Goal: Task Accomplishment & Management: Use online tool/utility

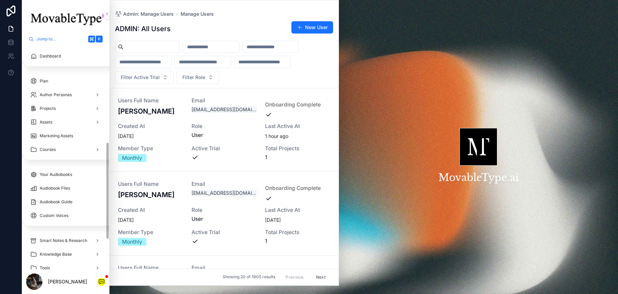
scroll to position [223, 0]
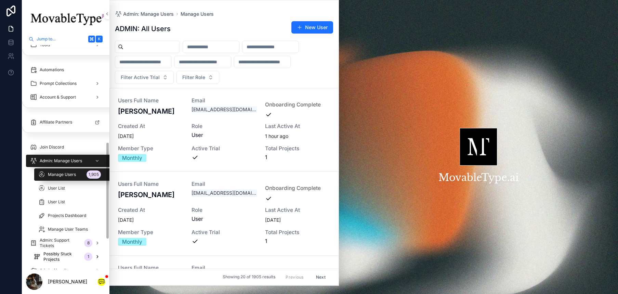
click at [59, 256] on span "Possibly Stuck Projects" at bounding box center [62, 256] width 38 height 11
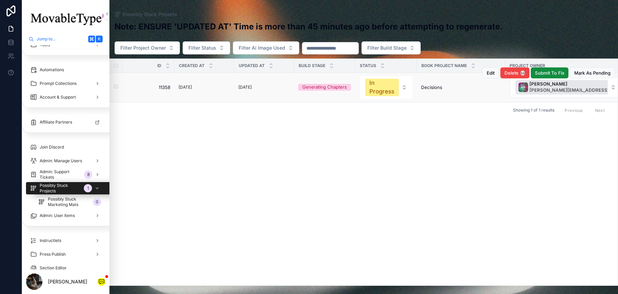
click at [279, 92] on td "[DATE]" at bounding box center [264, 87] width 60 height 29
click at [291, 86] on td "[DATE]" at bounding box center [264, 87] width 60 height 29
click at [276, 88] on div "[DATE]" at bounding box center [265, 88] width 52 height 8
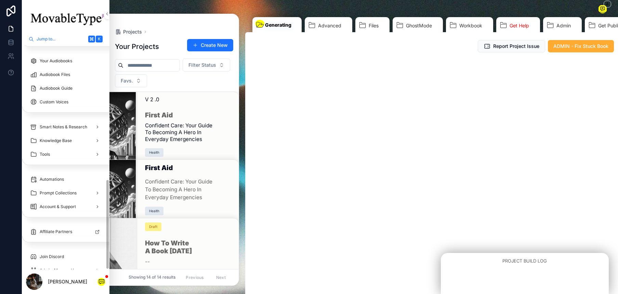
scroll to position [333, 0]
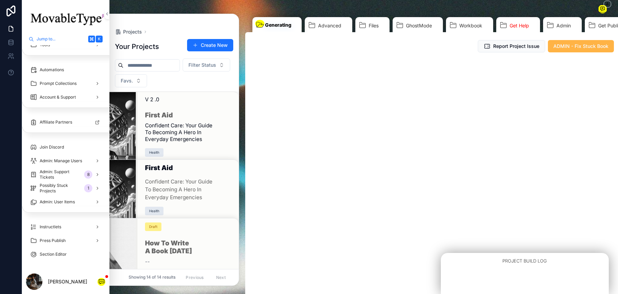
click at [562, 48] on span "ADMIN - Fix Stuck Book" at bounding box center [581, 46] width 55 height 7
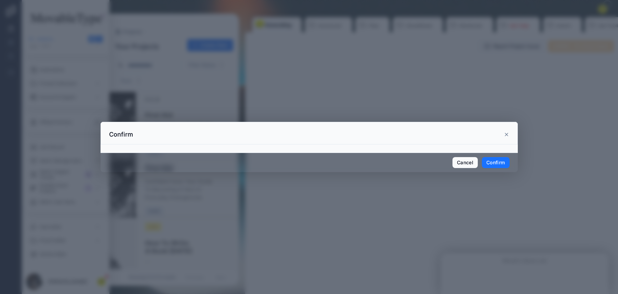
click at [503, 161] on button "Confirm" at bounding box center [495, 162] width 27 height 11
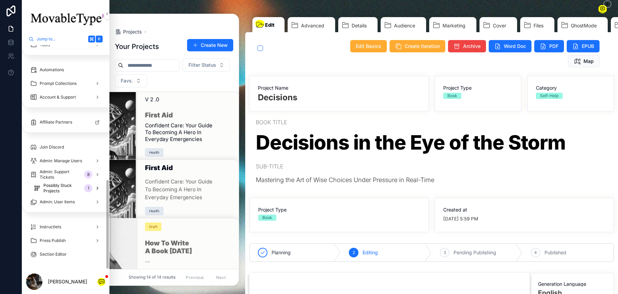
click at [39, 187] on div "Possibly Stuck Projects 1" at bounding box center [67, 188] width 67 height 11
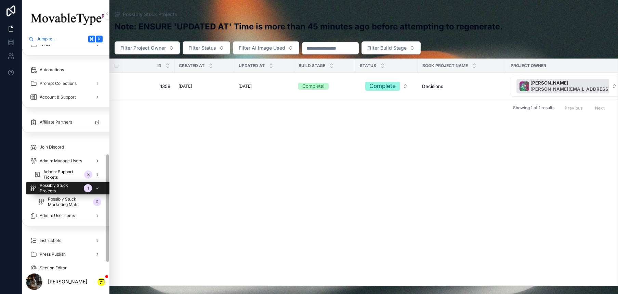
click at [55, 169] on span "Admin: Support Tickets" at bounding box center [62, 174] width 38 height 11
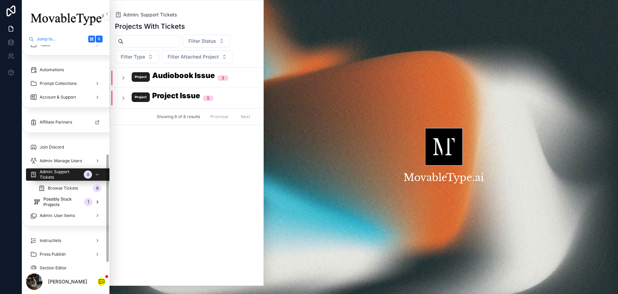
click at [60, 204] on span "Possibly Stuck Projects" at bounding box center [62, 201] width 38 height 11
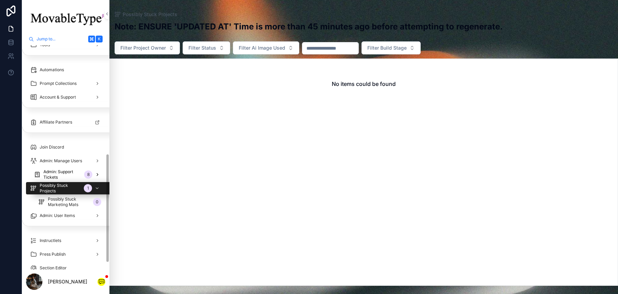
click at [64, 176] on span "Admin: Support Tickets" at bounding box center [62, 174] width 38 height 11
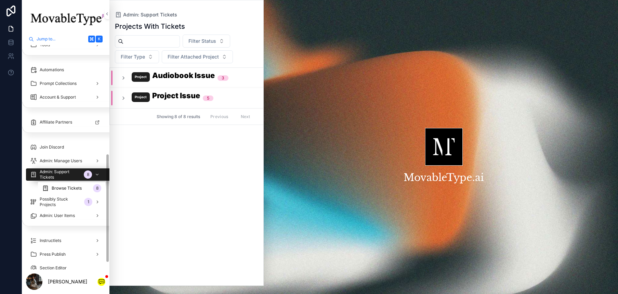
click at [84, 183] on div "Browse Tickets 8" at bounding box center [71, 188] width 59 height 11
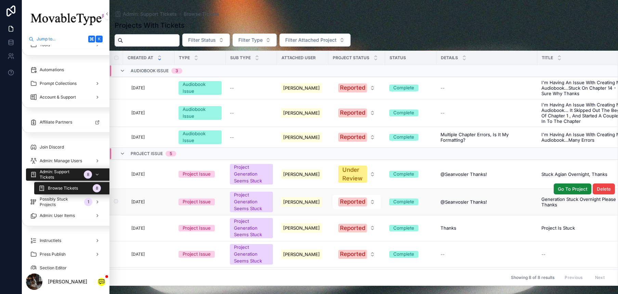
scroll to position [33, 0]
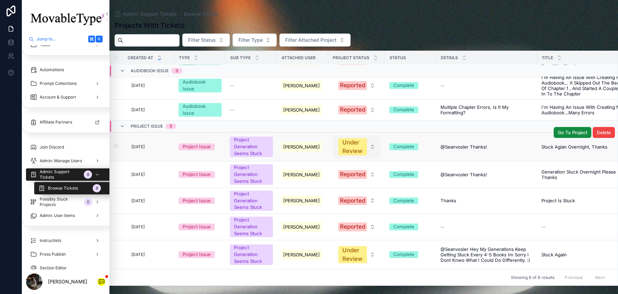
click at [371, 138] on button "Under Review" at bounding box center [357, 147] width 48 height 23
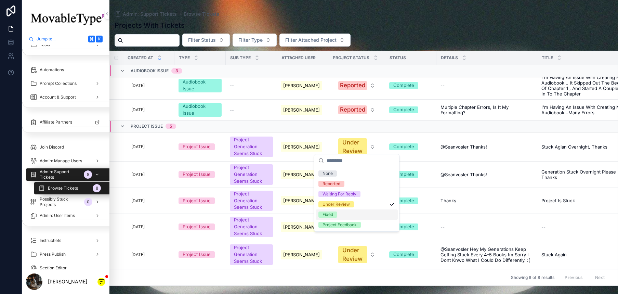
click at [338, 212] on div "Fixed" at bounding box center [357, 214] width 82 height 10
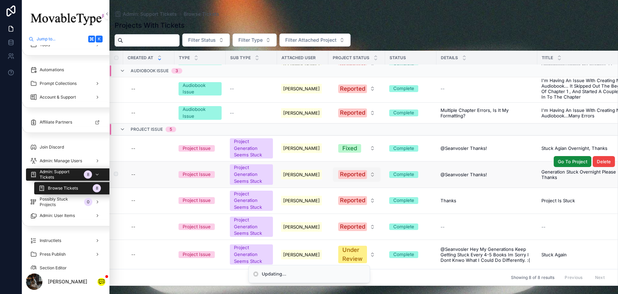
scroll to position [30, 0]
click at [369, 167] on button "Reported" at bounding box center [357, 174] width 48 height 14
click at [377, 168] on button "Reported" at bounding box center [357, 174] width 48 height 14
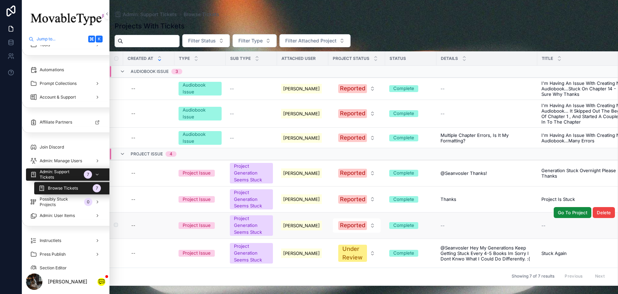
scroll to position [4, 0]
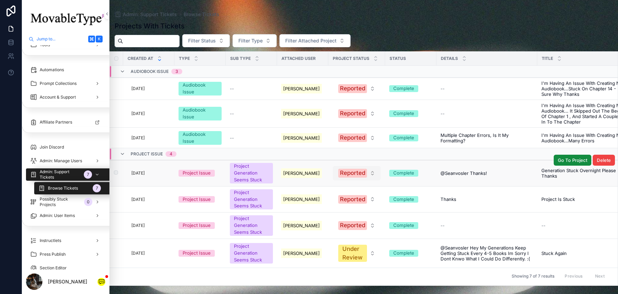
click at [373, 170] on button "Reported" at bounding box center [357, 173] width 48 height 14
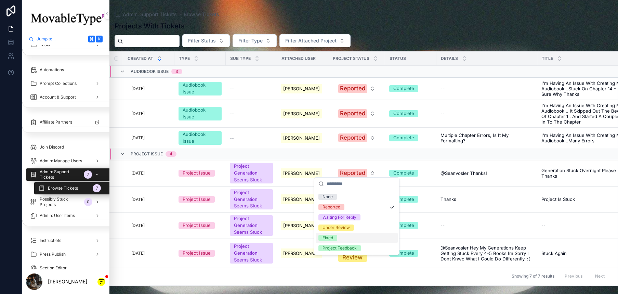
click at [340, 238] on div "Fixed" at bounding box center [357, 238] width 82 height 10
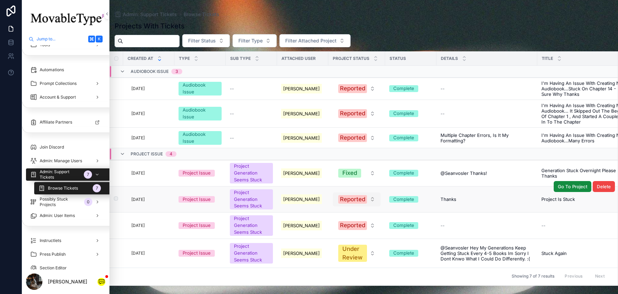
click at [370, 192] on button "Reported" at bounding box center [357, 199] width 48 height 14
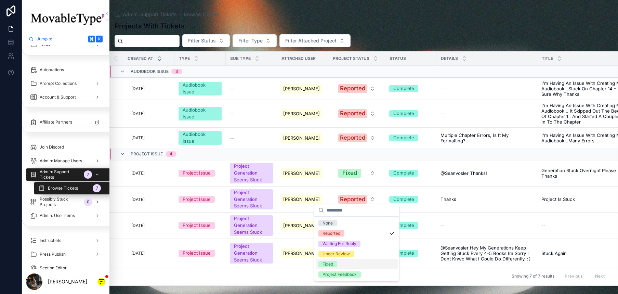
click at [337, 261] on div "Fixed" at bounding box center [357, 264] width 82 height 10
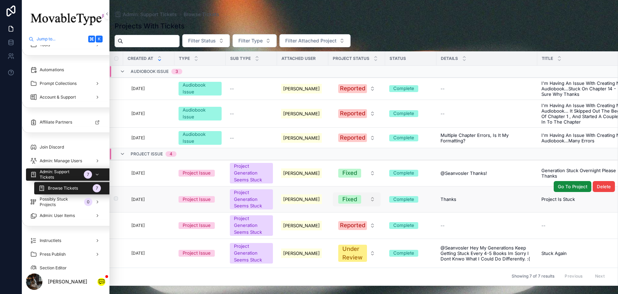
scroll to position [0, 0]
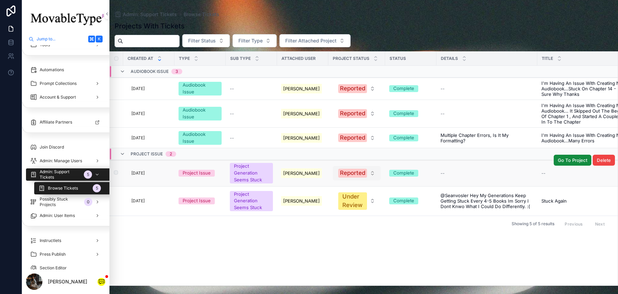
click at [370, 176] on button "Reported" at bounding box center [357, 173] width 48 height 14
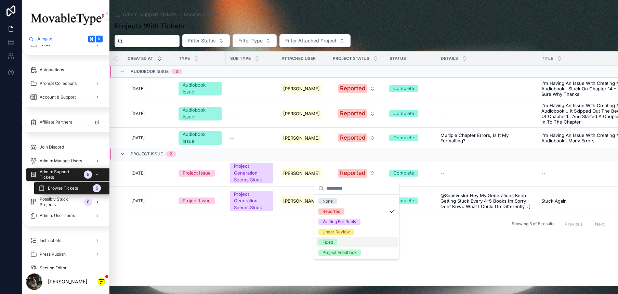
click at [337, 243] on div "Fixed" at bounding box center [357, 242] width 82 height 10
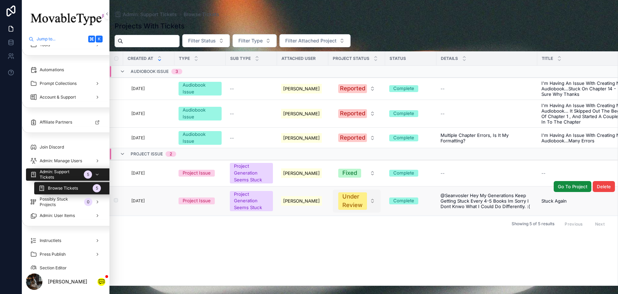
click at [372, 201] on button "Under Review" at bounding box center [357, 201] width 48 height 23
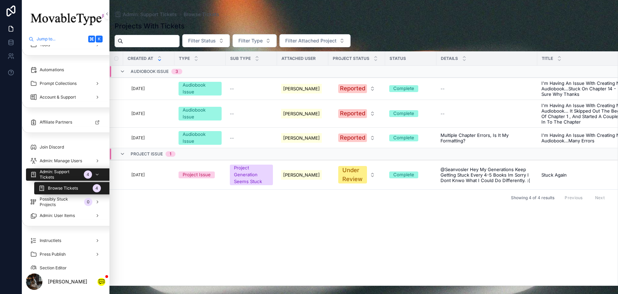
click at [348, 235] on div "Created at Type Sub Type Attached User Project Status Status Details Title Upda…" at bounding box center [364, 169] width 509 height 234
click at [376, 175] on button "Under Review" at bounding box center [357, 174] width 48 height 23
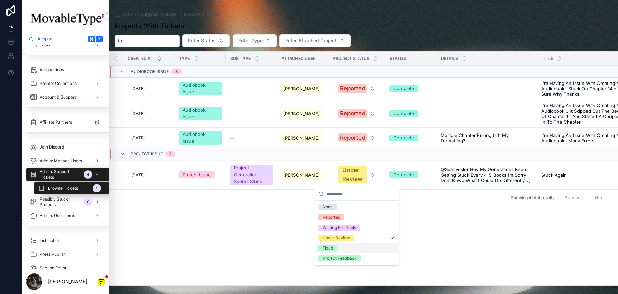
click at [333, 249] on div "Fixed" at bounding box center [328, 248] width 11 height 6
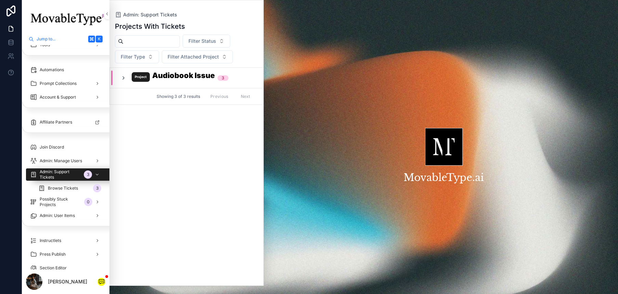
click at [122, 75] on icon "scrollable content" at bounding box center [123, 77] width 5 height 5
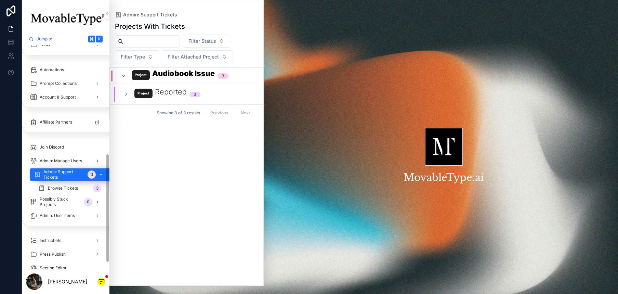
click at [49, 171] on span "Admin: Support Tickets" at bounding box center [63, 174] width 41 height 11
click at [65, 189] on span "Browse Tickets" at bounding box center [67, 187] width 30 height 5
